Goal: Information Seeking & Learning: Learn about a topic

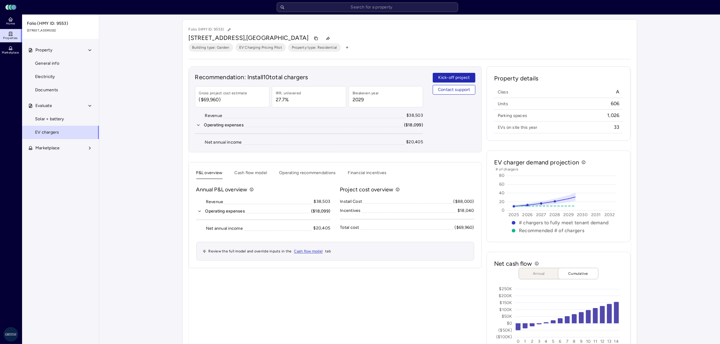
click at [318, 8] on input "text" at bounding box center [367, 7] width 181 height 10
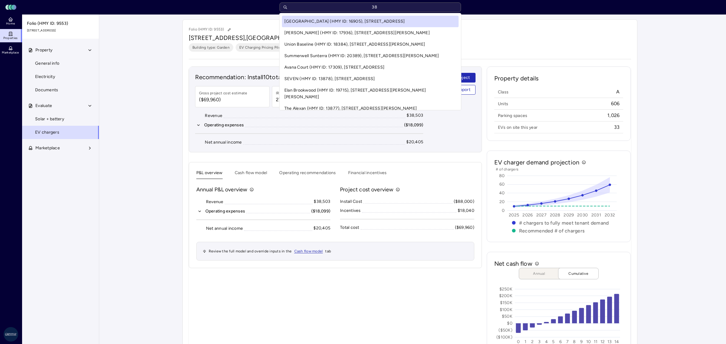
type input "38"
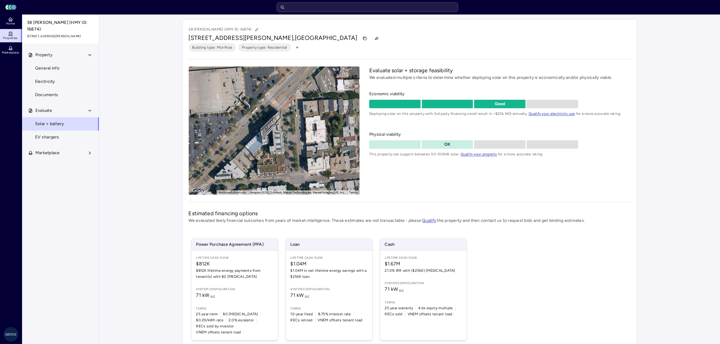
click at [50, 134] on span "EV chargers" at bounding box center [47, 137] width 24 height 7
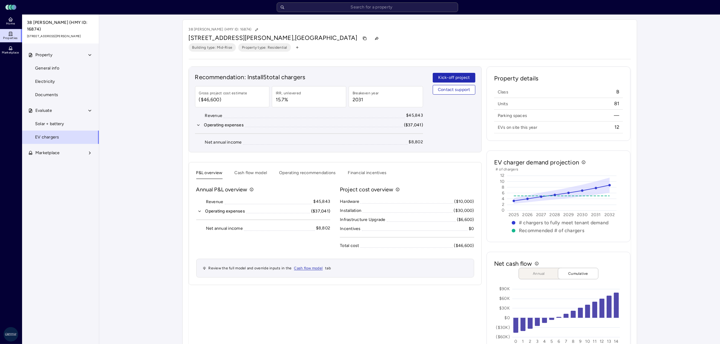
click at [59, 121] on span "Solar + battery" at bounding box center [49, 124] width 29 height 7
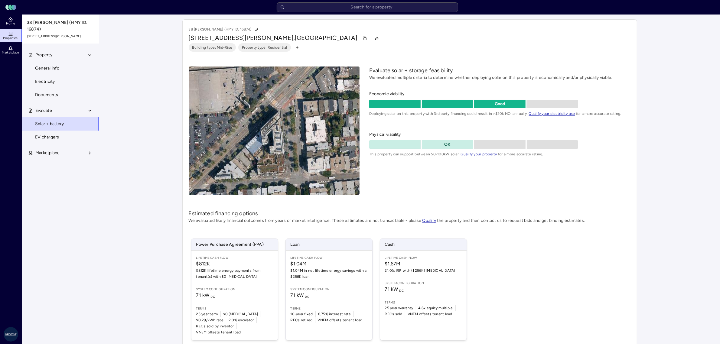
click at [56, 131] on link "EV chargers" at bounding box center [60, 137] width 77 height 13
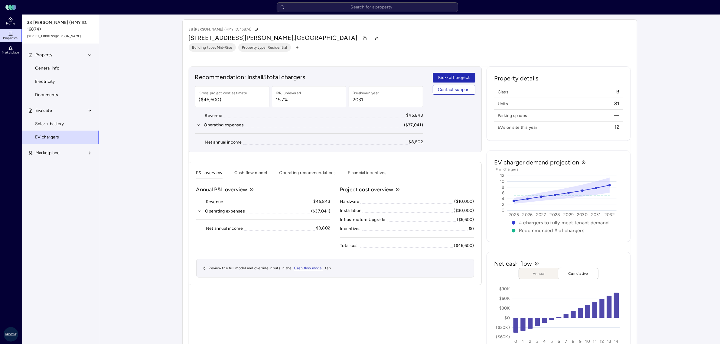
click at [56, 65] on span "General info" at bounding box center [47, 68] width 24 height 7
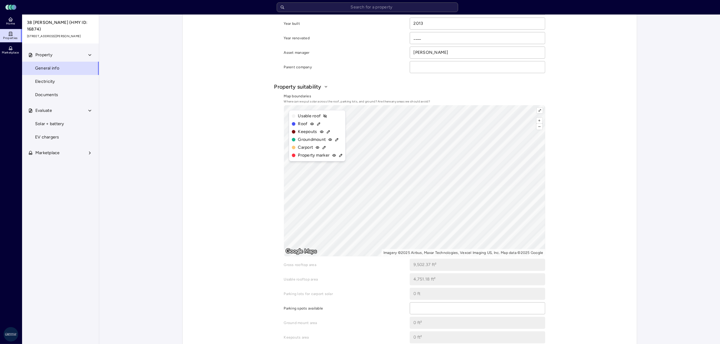
scroll to position [134, 0]
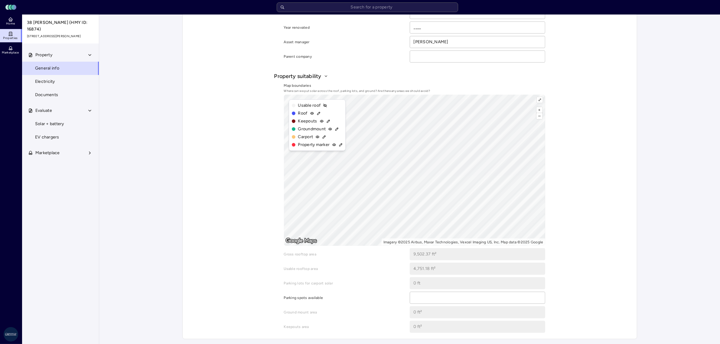
click at [53, 78] on span "Electricity" at bounding box center [45, 81] width 20 height 7
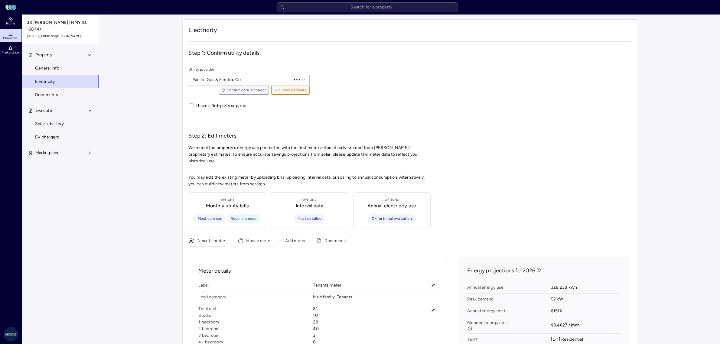
click at [53, 92] on span "Documents" at bounding box center [46, 95] width 23 height 7
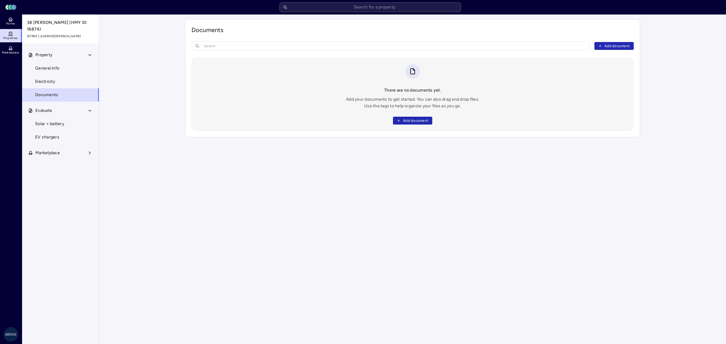
click at [49, 121] on span "Solar + battery" at bounding box center [49, 124] width 29 height 7
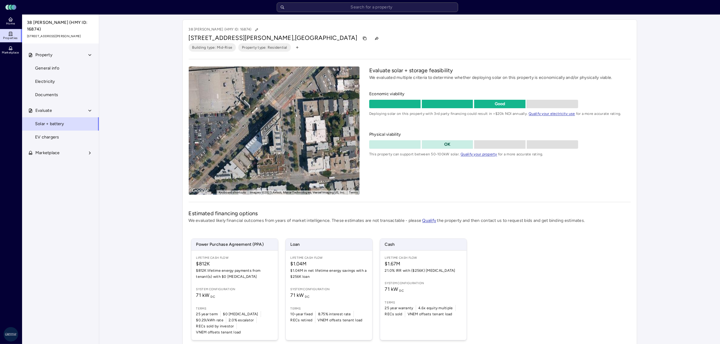
click at [49, 134] on span "EV chargers" at bounding box center [47, 137] width 24 height 7
